Goal: Information Seeking & Learning: Check status

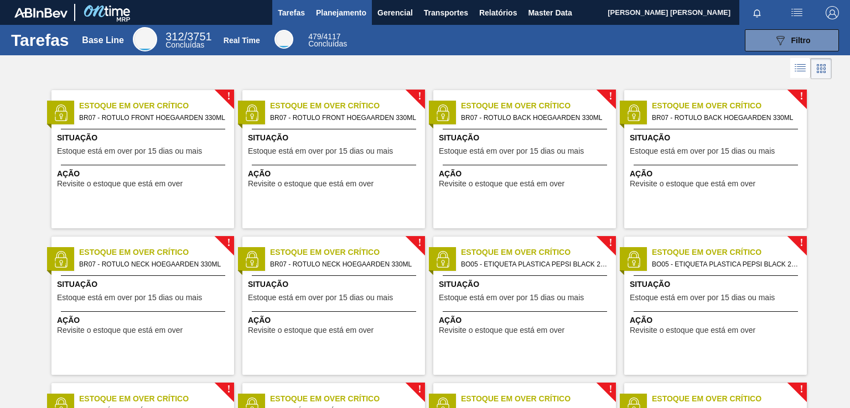
click at [344, 6] on span "Planejamento" at bounding box center [341, 12] width 50 height 13
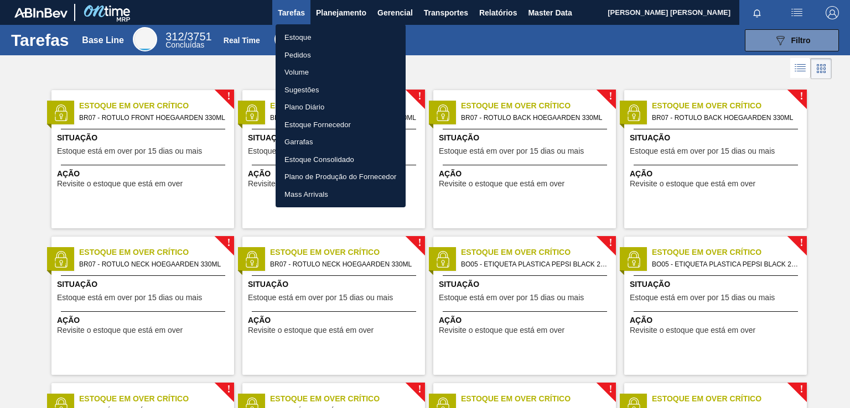
click at [301, 35] on li "Estoque" at bounding box center [341, 38] width 130 height 18
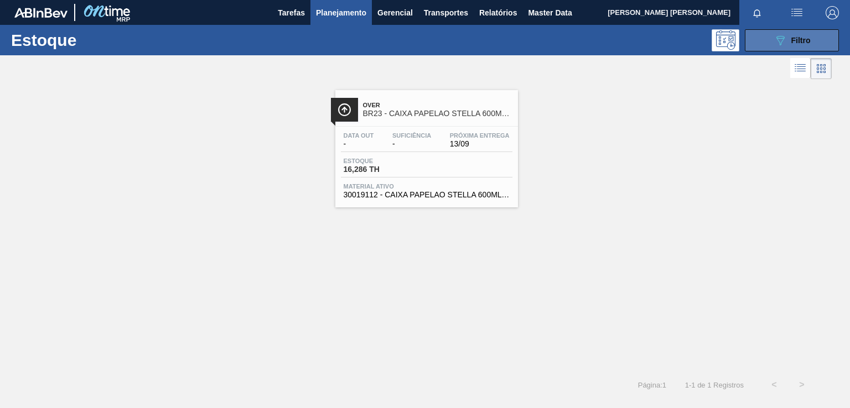
click at [799, 40] on span "Filtro" at bounding box center [801, 40] width 19 height 9
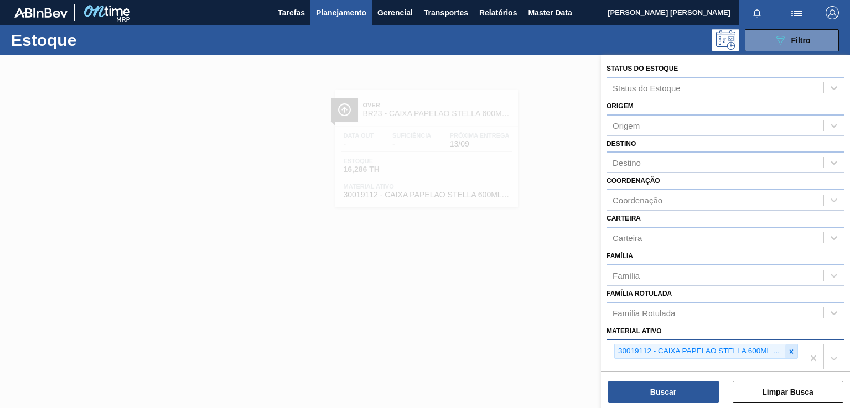
click at [792, 349] on icon at bounding box center [792, 352] width 8 height 8
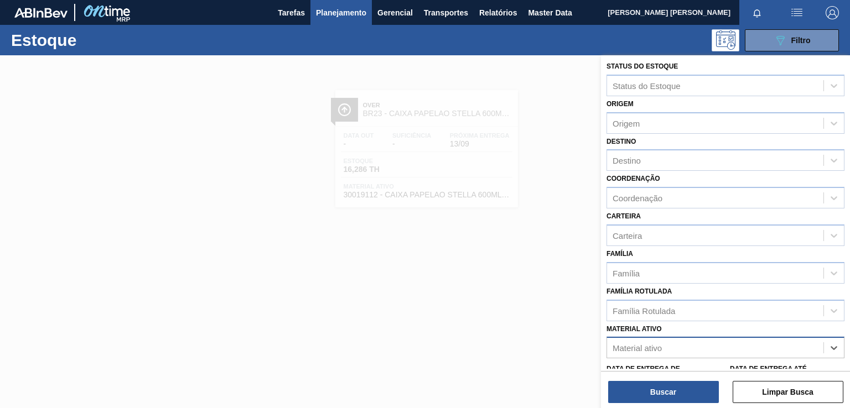
paste ativo "30030813"
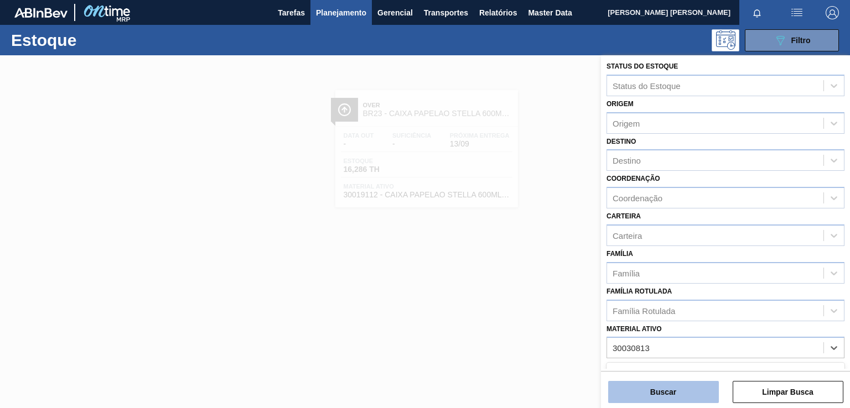
type ativo "30030813"
click at [677, 392] on button "Buscar" at bounding box center [663, 392] width 111 height 22
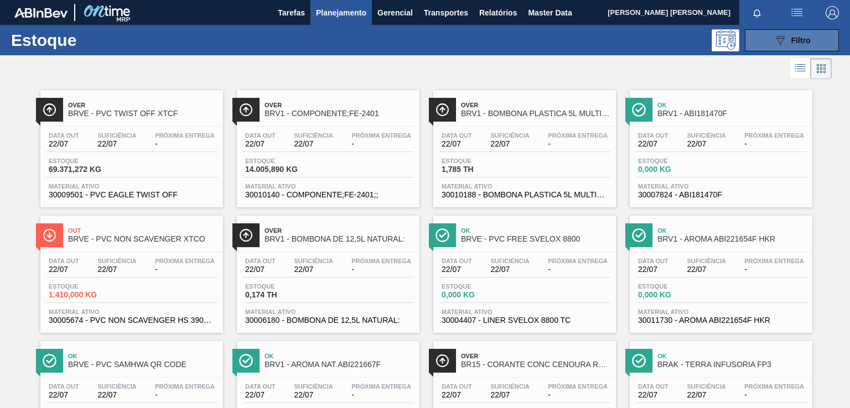
click at [789, 43] on div "089F7B8B-B2A5-4AFE-B5C0-19BA573D28AC Filtro" at bounding box center [792, 40] width 37 height 13
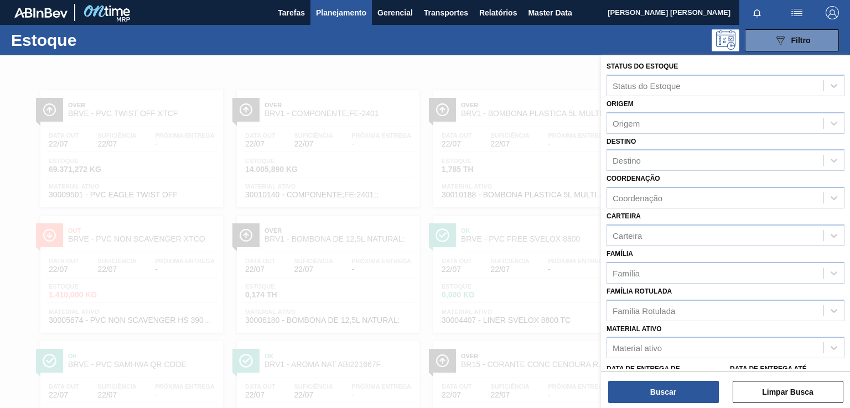
click at [357, 18] on span "Planejamento" at bounding box center [341, 12] width 50 height 13
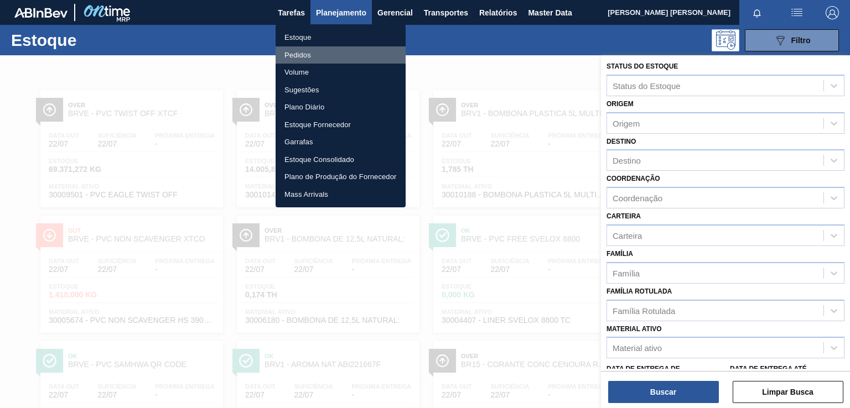
click at [303, 56] on li "Pedidos" at bounding box center [341, 55] width 130 height 18
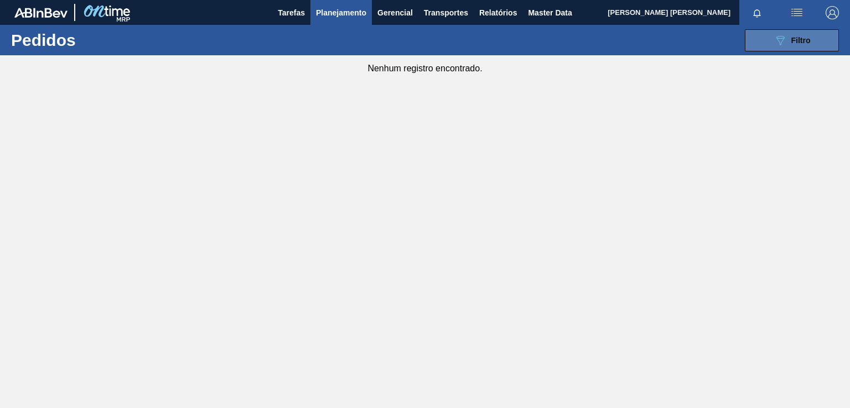
click at [801, 32] on button "089F7B8B-B2A5-4AFE-B5C0-19BA573D28AC Filtro" at bounding box center [792, 40] width 94 height 22
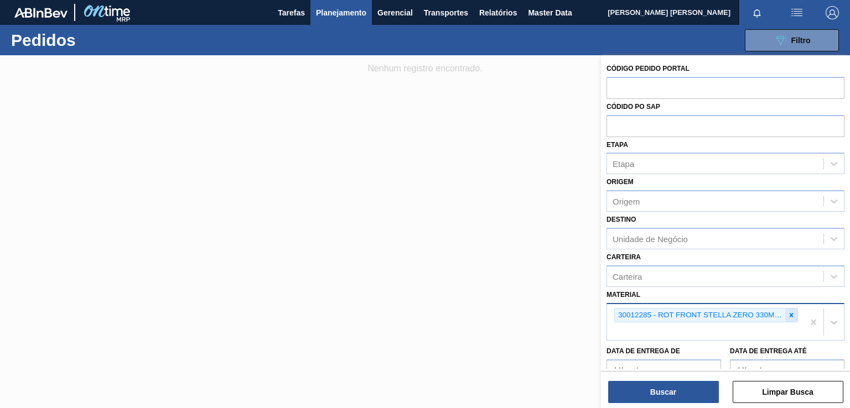
click at [790, 316] on icon at bounding box center [792, 316] width 8 height 8
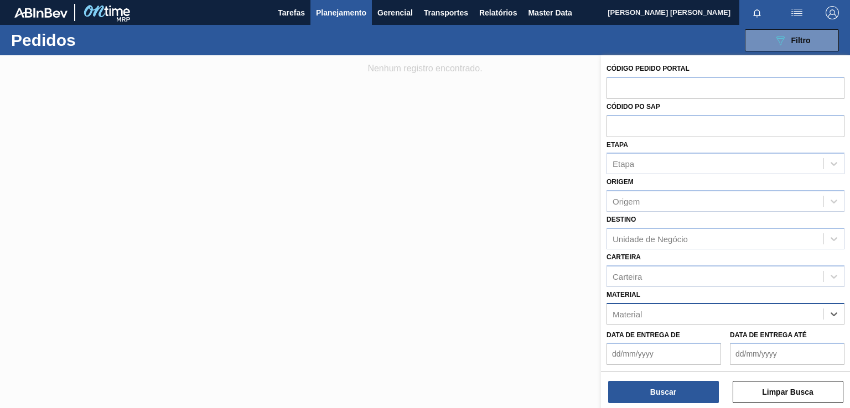
paste input "30030813"
type input "30030813"
click at [660, 340] on div "30030813 - CX CARTAO CORONA SB EXP 330 C6 NIV24" at bounding box center [726, 342] width 238 height 20
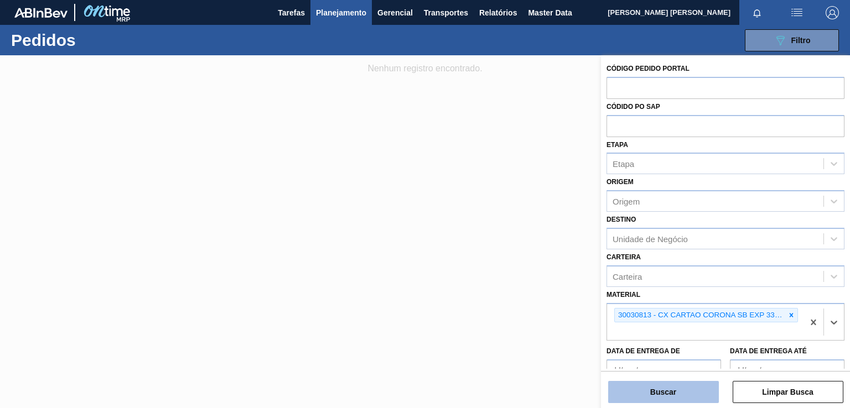
click at [662, 391] on button "Buscar" at bounding box center [663, 392] width 111 height 22
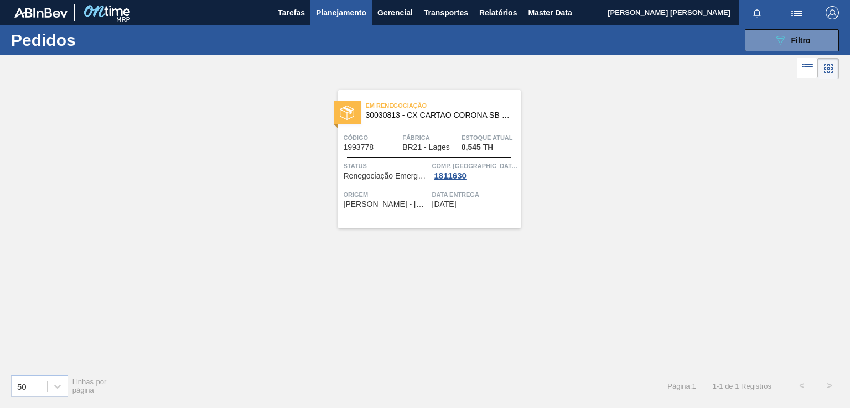
click at [485, 208] on div "Data entrega [DATE]" at bounding box center [475, 198] width 86 height 19
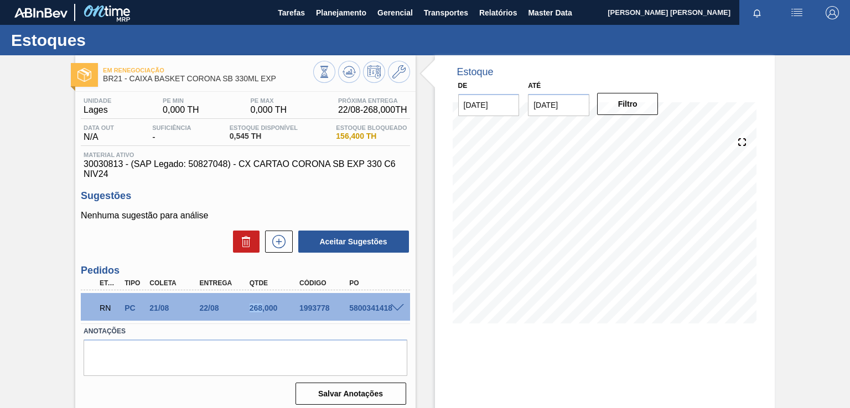
drag, startPoint x: 250, startPoint y: 307, endPoint x: 262, endPoint y: 308, distance: 12.2
click at [262, 308] on div "268,000" at bounding box center [274, 308] width 55 height 9
copy div "268"
